Goal: Check status

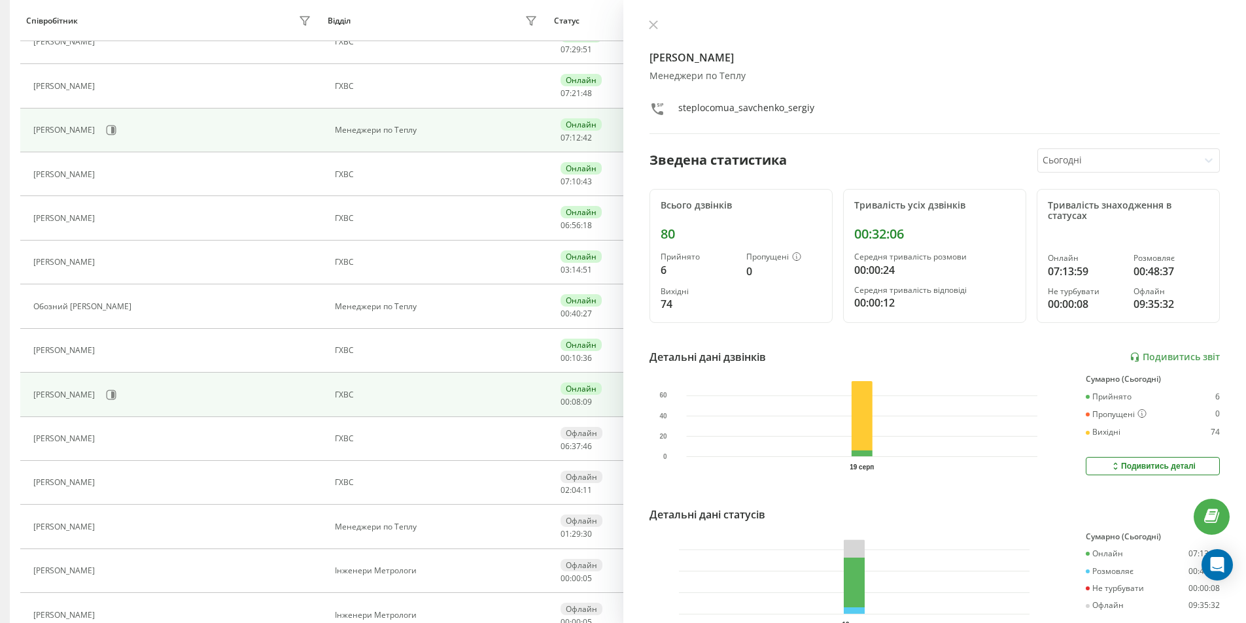
scroll to position [524, 0]
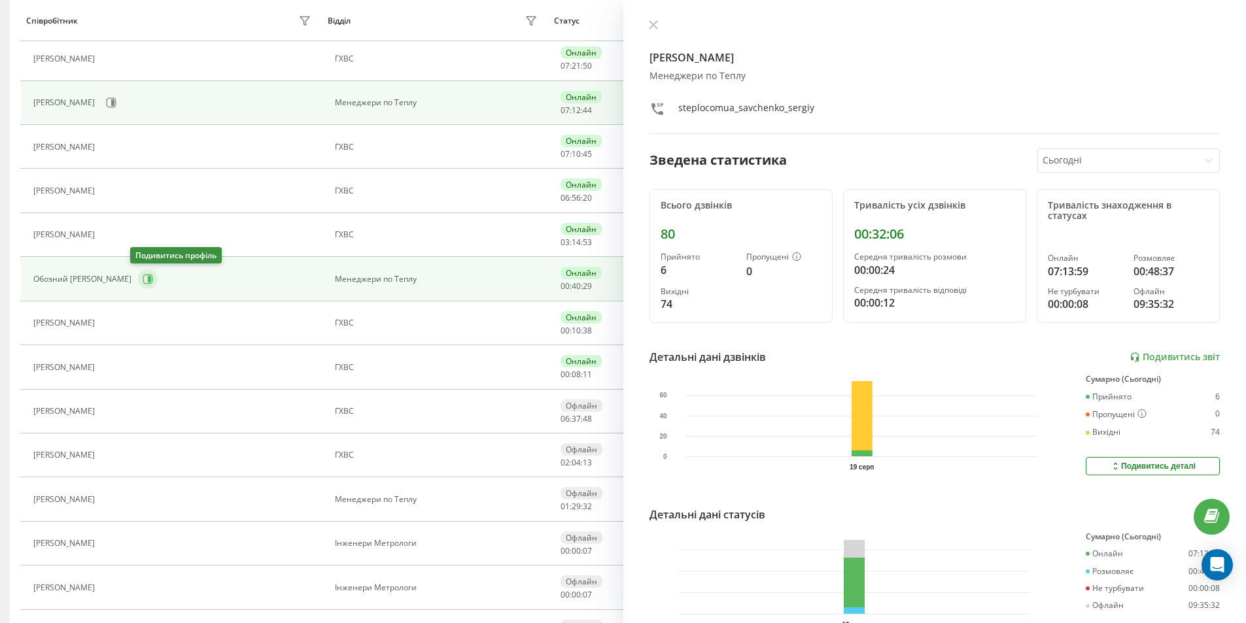
click at [145, 282] on icon at bounding box center [148, 279] width 10 height 10
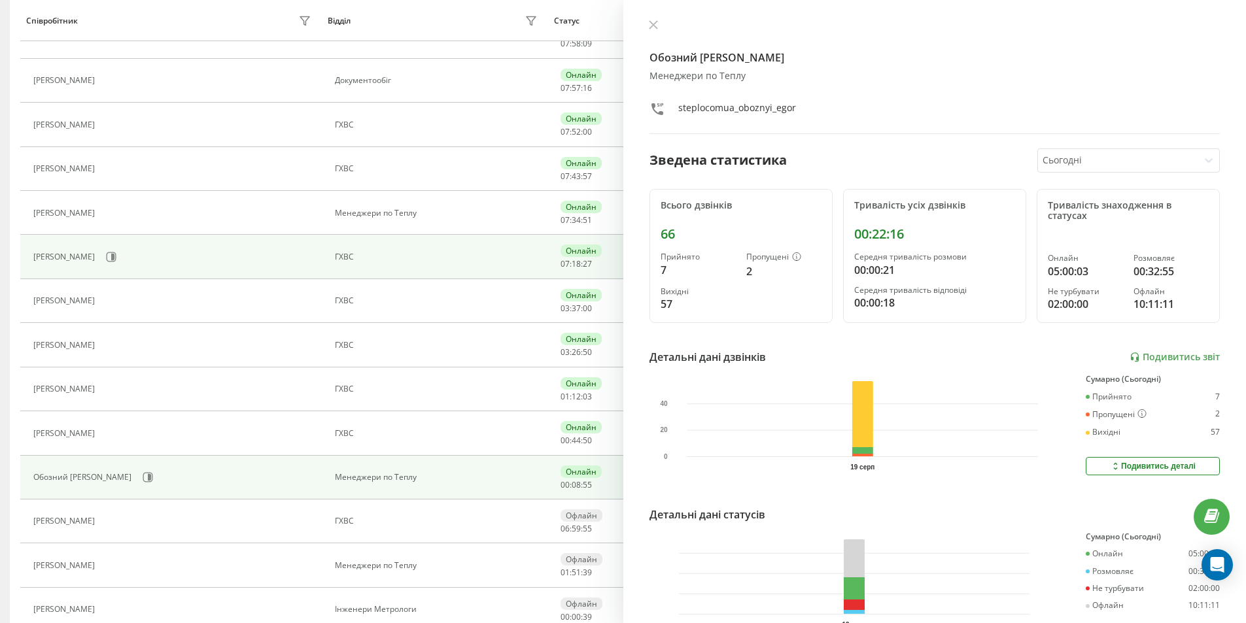
scroll to position [414, 0]
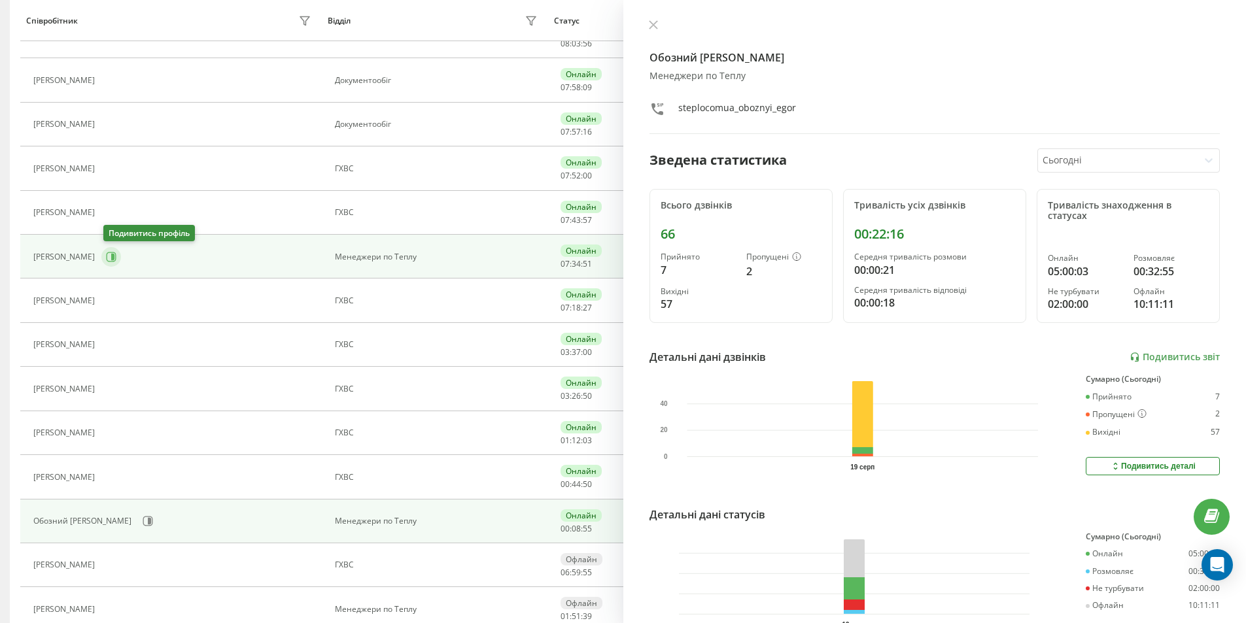
click at [114, 252] on icon at bounding box center [111, 257] width 10 height 10
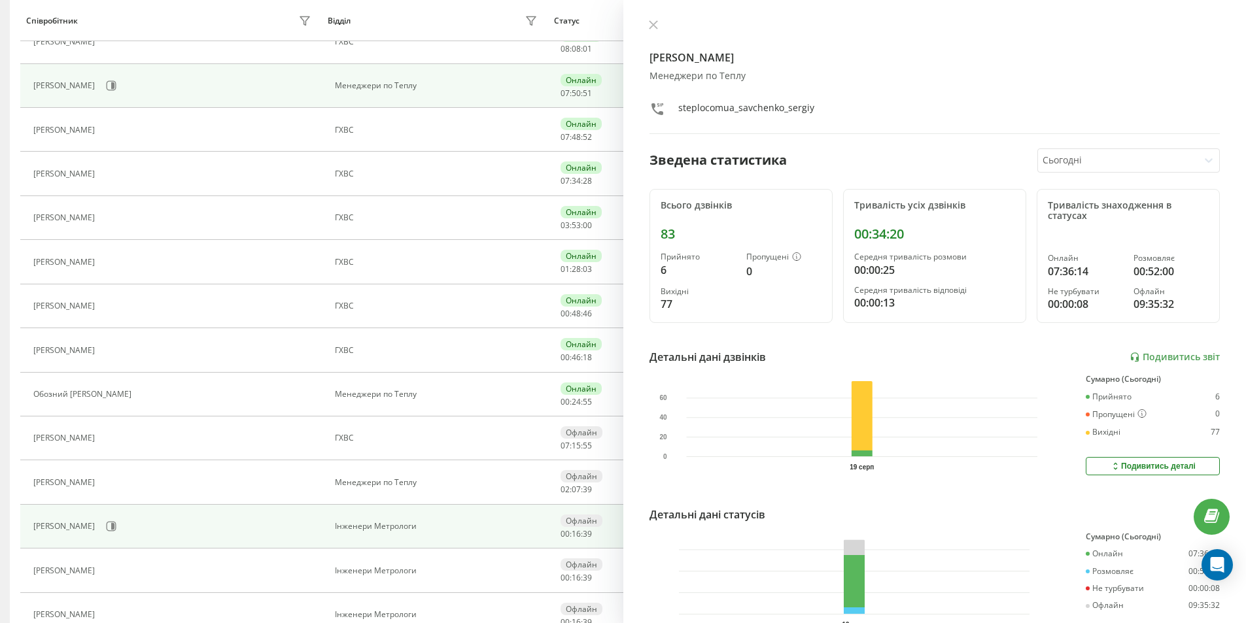
scroll to position [539, 0]
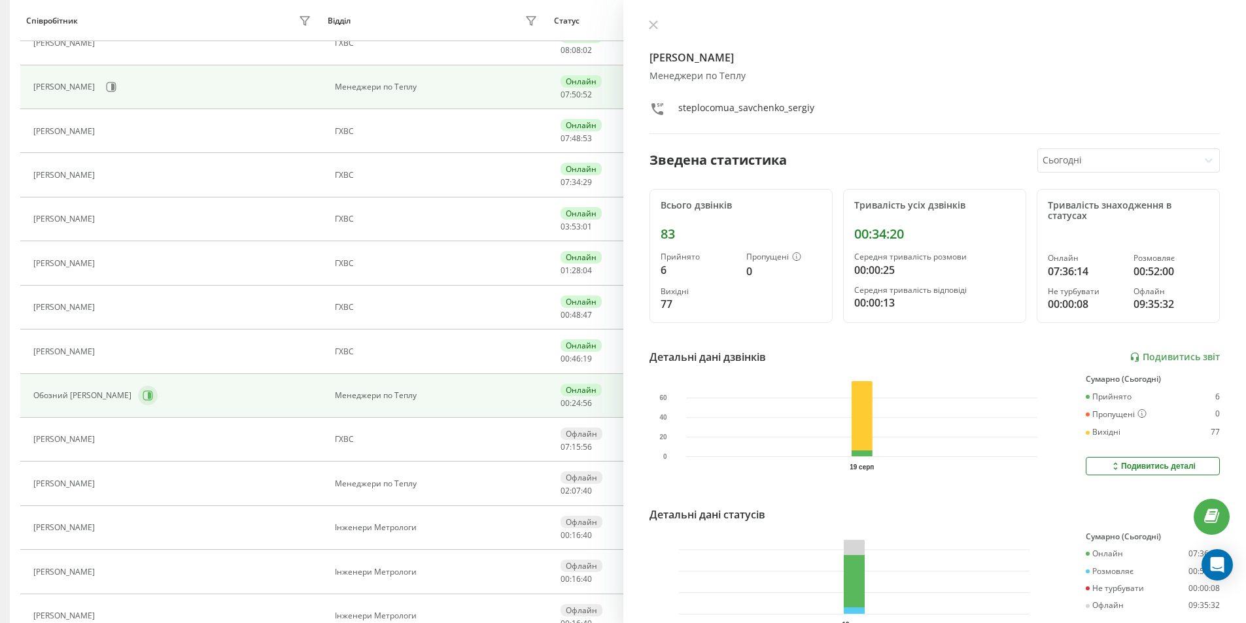
click at [150, 396] on button at bounding box center [148, 396] width 20 height 20
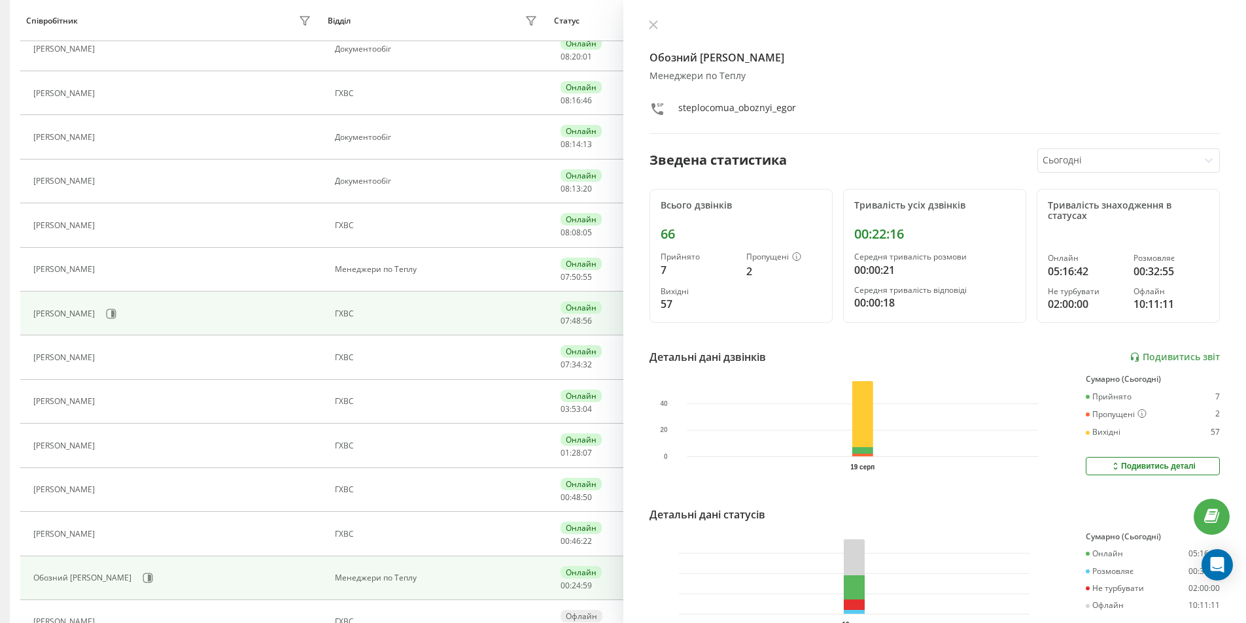
scroll to position [343, 0]
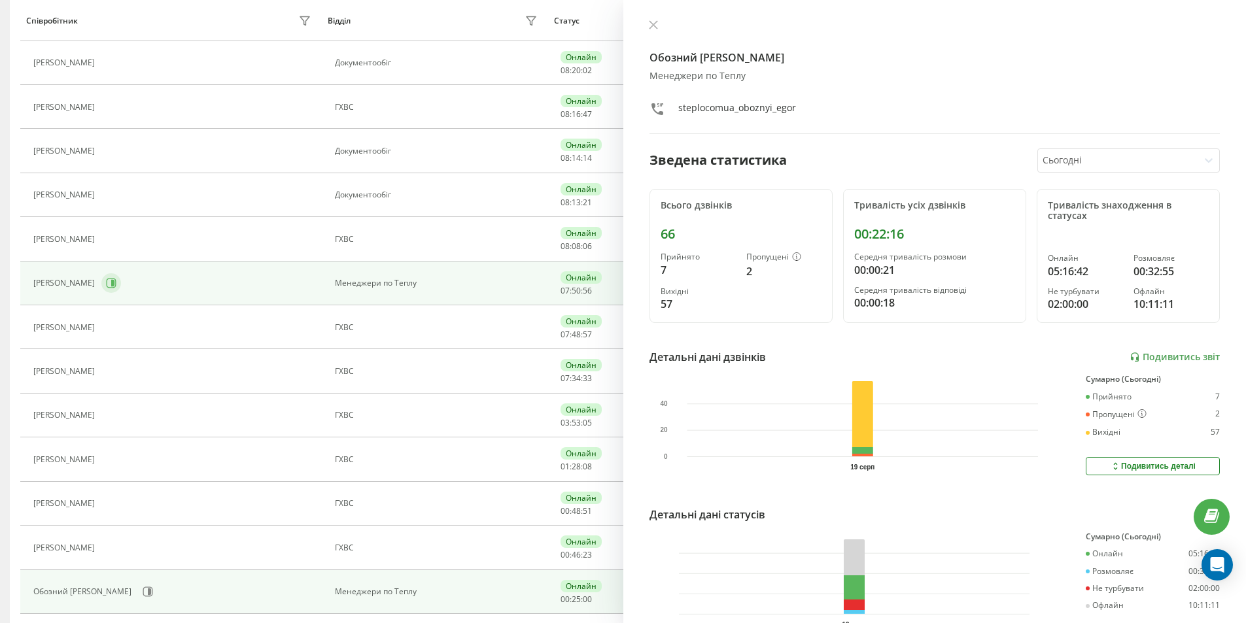
click at [109, 283] on icon at bounding box center [111, 283] width 10 height 10
